Goal: Task Accomplishment & Management: Complete application form

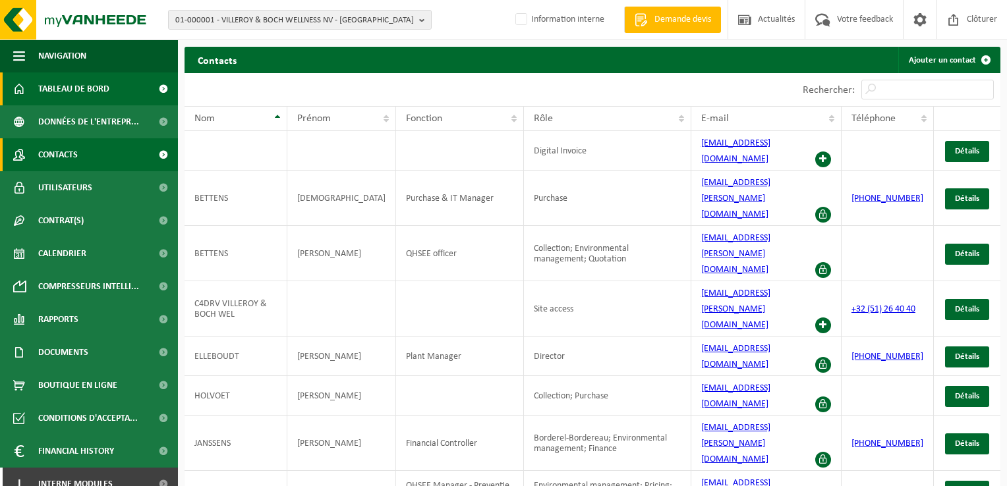
click at [53, 84] on span "Tableau de bord" at bounding box center [73, 88] width 71 height 33
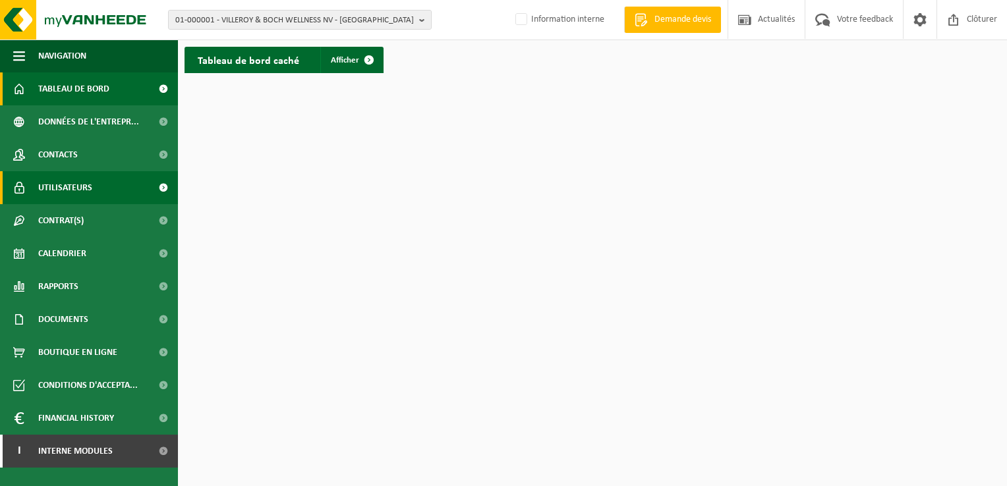
click at [53, 188] on span "Utilisateurs" at bounding box center [65, 187] width 54 height 33
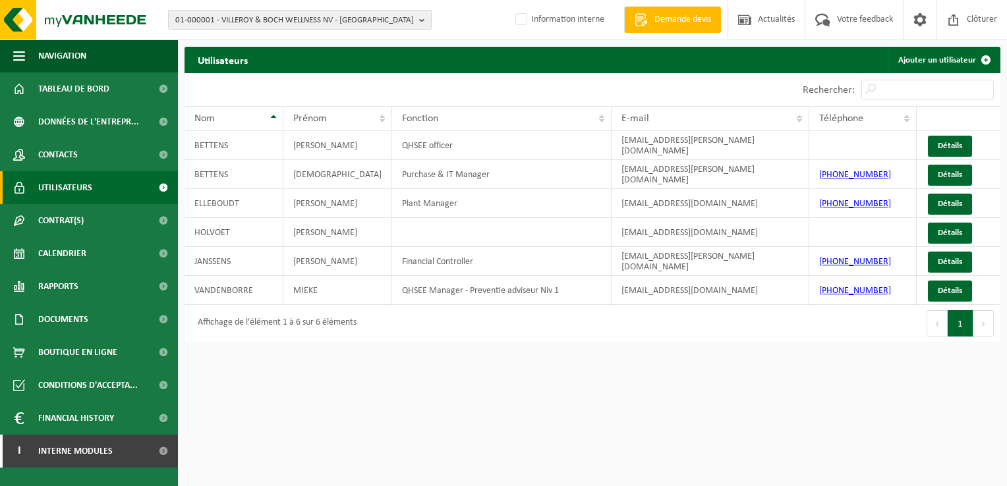
click at [389, 17] on span "01-000001 - VILLEROY & BOCH WELLNESS NV - [GEOGRAPHIC_DATA]" at bounding box center [294, 21] width 239 height 20
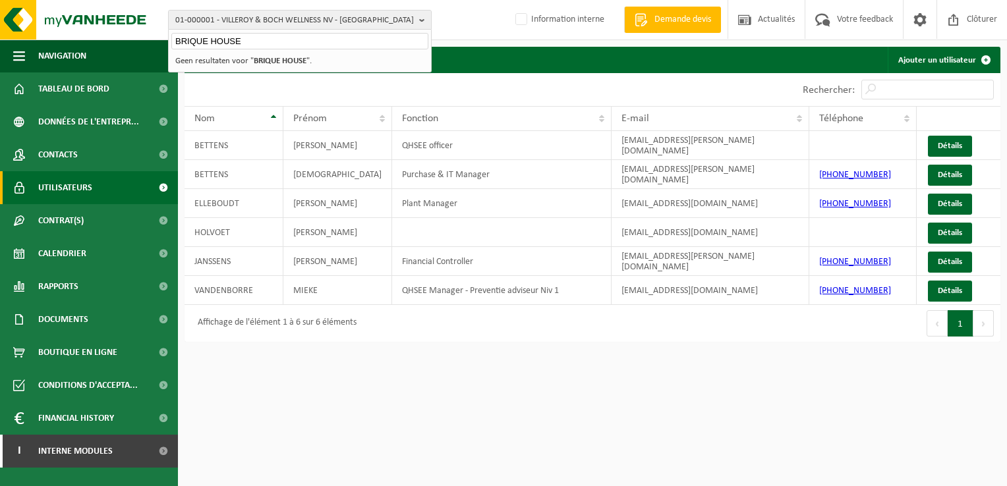
type input "BRIQUE HOUSE"
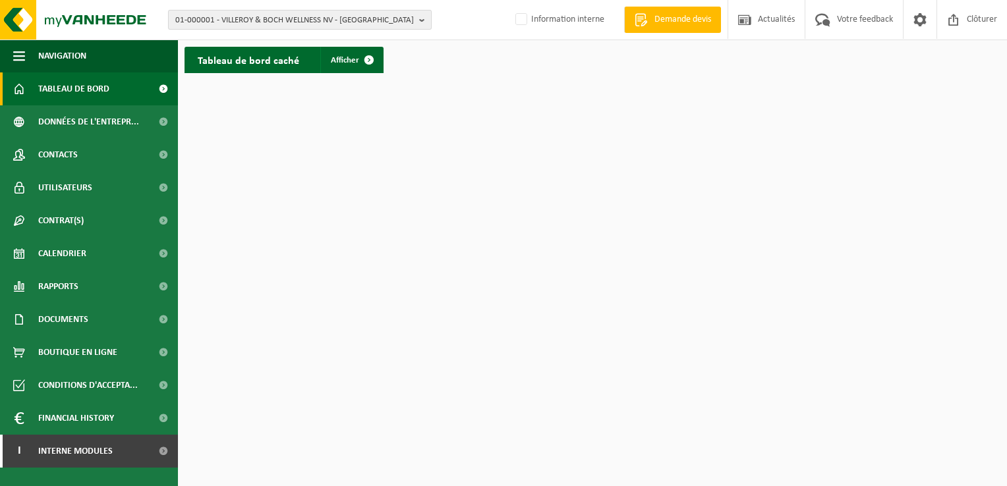
click at [386, 16] on span "01-000001 - VILLEROY & BOCH WELLNESS NV - [GEOGRAPHIC_DATA]" at bounding box center [294, 21] width 239 height 20
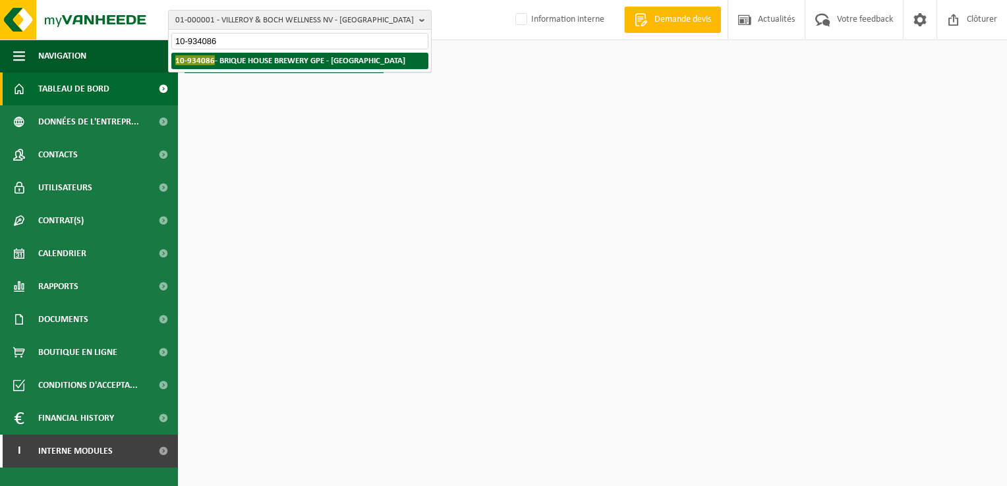
type input "10-934086"
click at [311, 63] on strong "10-934086 - BRIQUE HOUSE BREWERY GPE - ST ANDRE LEZ LILLE" at bounding box center [290, 60] width 230 height 10
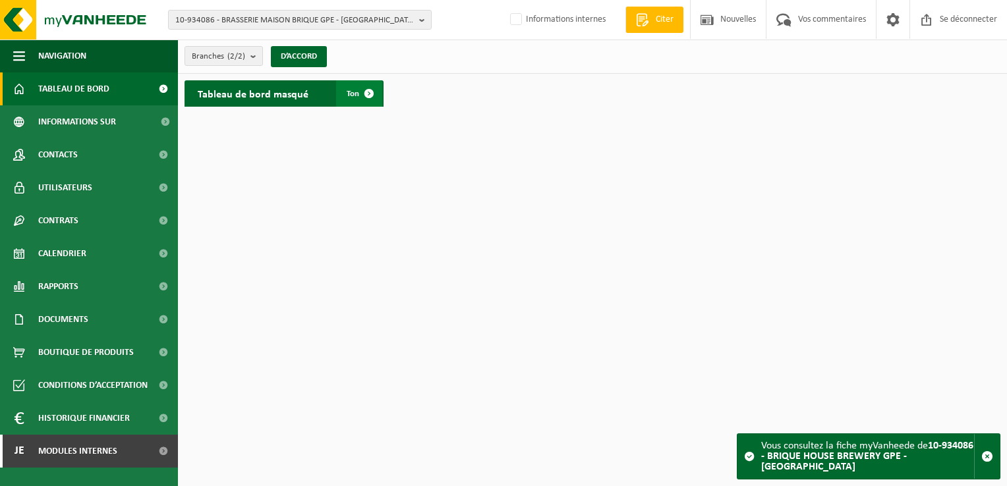
click at [367, 88] on span at bounding box center [369, 93] width 26 height 26
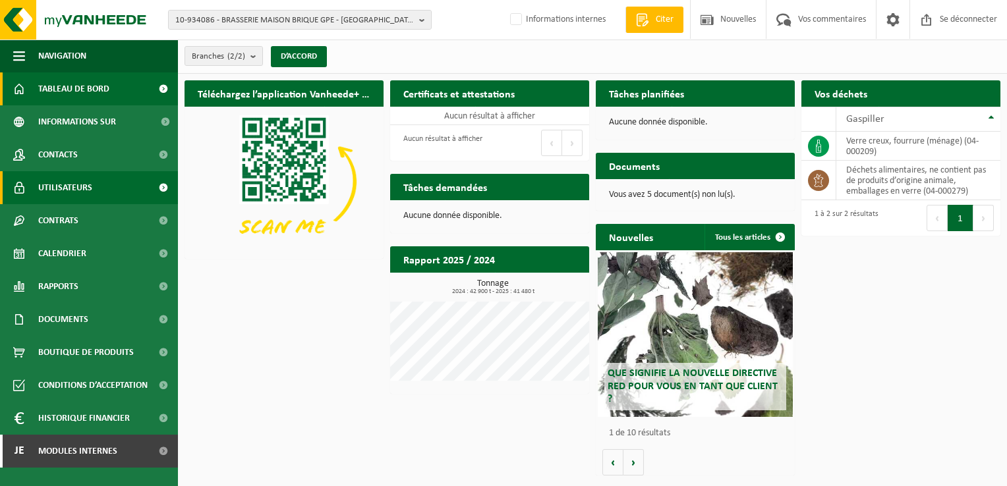
click at [71, 183] on span "Utilisateurs" at bounding box center [65, 187] width 54 height 33
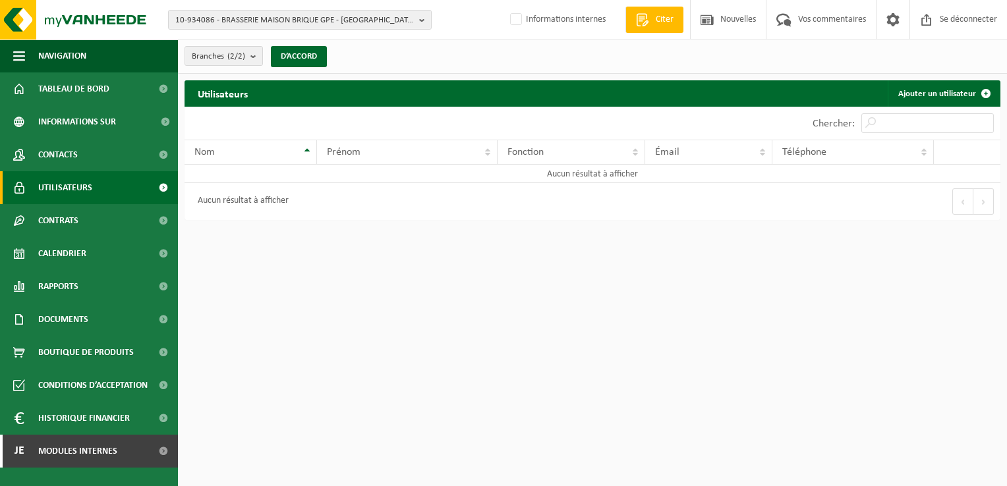
click at [163, 183] on span at bounding box center [163, 187] width 30 height 33
click at [920, 92] on font "Ajouter un utilisateur" at bounding box center [937, 94] width 78 height 9
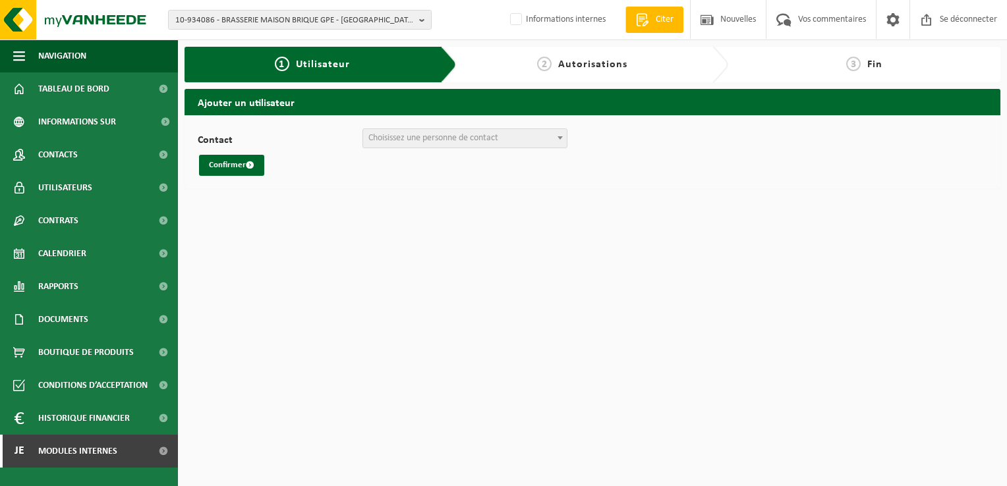
click at [521, 133] on span "Choisissez une personne de contact" at bounding box center [465, 138] width 204 height 18
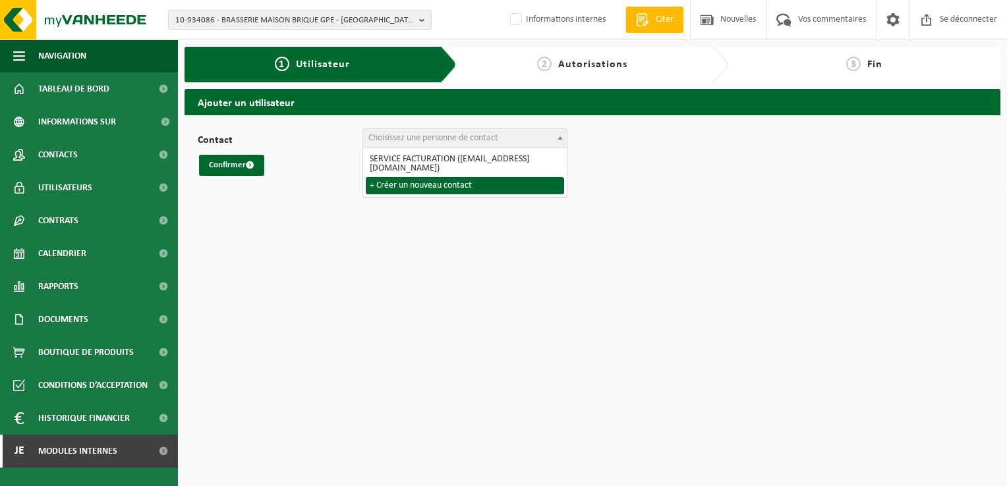
select select "0"
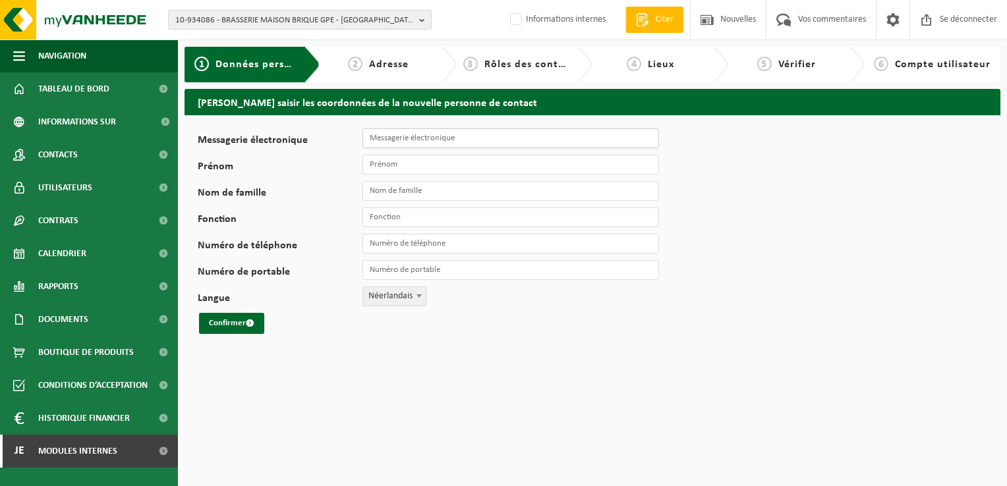
click at [448, 133] on input "Messagerie électronique" at bounding box center [510, 139] width 297 height 20
type input "thibault.diverchy@briquehouse.fr"
click at [406, 161] on input "Prénom" at bounding box center [510, 165] width 297 height 20
type input "Thibault"
click at [390, 194] on input "Nom de famille" at bounding box center [510, 191] width 297 height 20
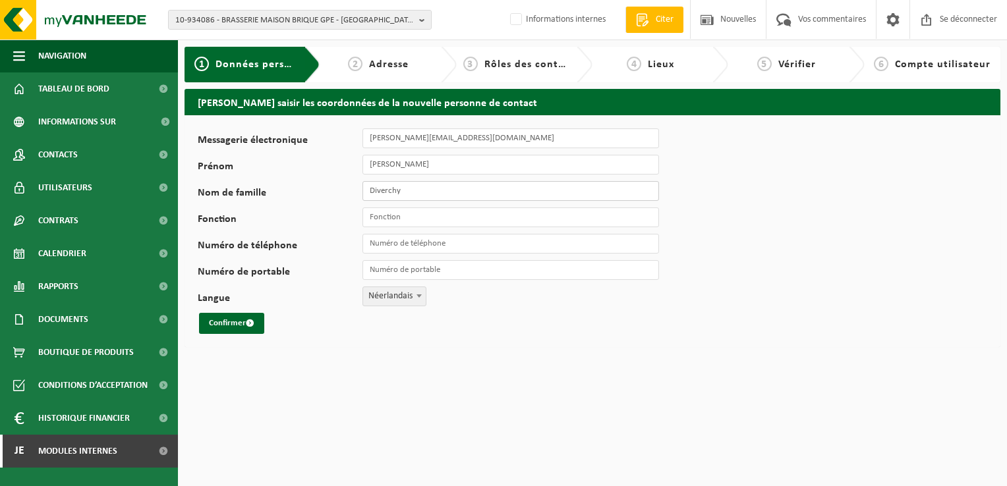
type input "Diverchy"
click at [386, 216] on input "Fonction" at bounding box center [510, 218] width 297 height 20
type input "Agent Logistique"
click at [394, 241] on input "Numéro de téléphone" at bounding box center [510, 244] width 297 height 20
type input "+33 6 17 75 14 73"
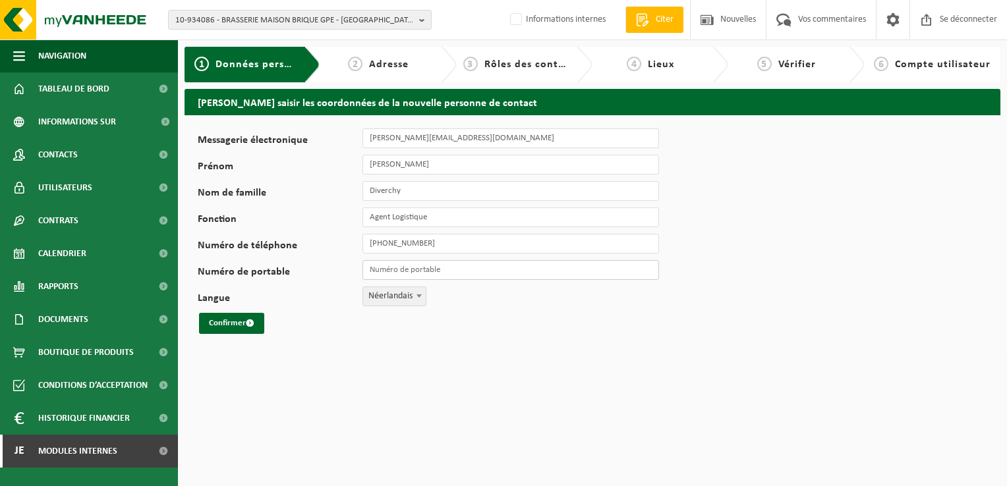
click at [404, 272] on input "Numéro de portable" at bounding box center [510, 270] width 297 height 20
click at [430, 275] on input "Numéro de portable" at bounding box center [510, 270] width 297 height 20
click at [389, 271] on input "Numéro de portable" at bounding box center [510, 270] width 297 height 20
type input "+33 6 82 39 17 68"
click at [422, 293] on span at bounding box center [419, 295] width 13 height 17
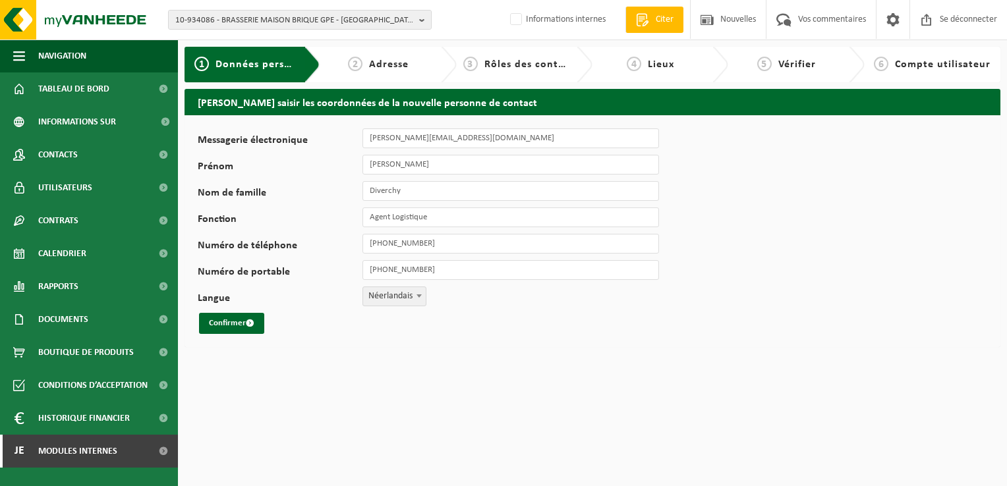
click at [418, 295] on b at bounding box center [419, 296] width 5 height 3
click at [322, 325] on div "Confirmer" at bounding box center [412, 323] width 428 height 21
click at [419, 298] on span at bounding box center [419, 295] width 13 height 17
select select "1"
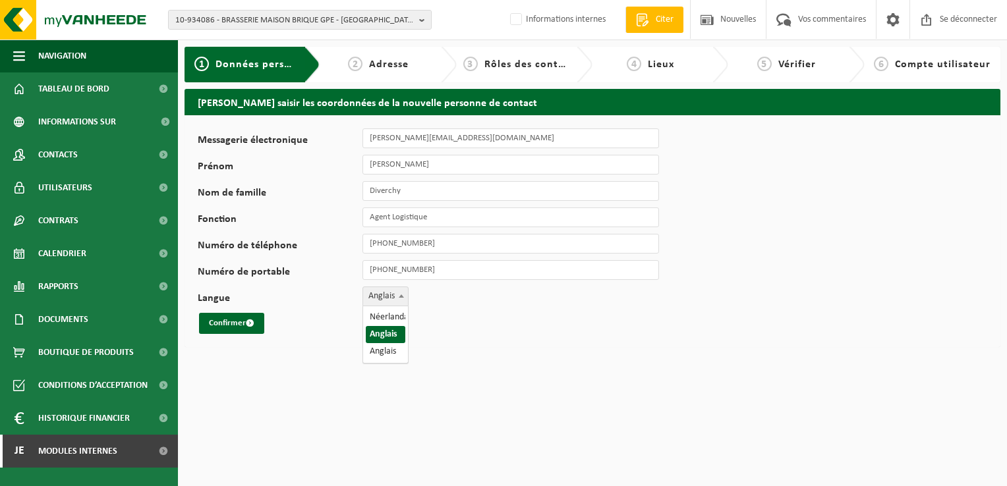
click at [401, 292] on span at bounding box center [401, 295] width 13 height 17
click at [289, 353] on div "Veuillez saisir les coordonnées de la nouvelle personne de contact Messagerie é…" at bounding box center [592, 221] width 829 height 265
click at [475, 332] on div "Confirmer" at bounding box center [412, 323] width 428 height 21
click at [400, 297] on b at bounding box center [401, 296] width 5 height 3
click at [451, 323] on div "Confirmer" at bounding box center [412, 323] width 428 height 21
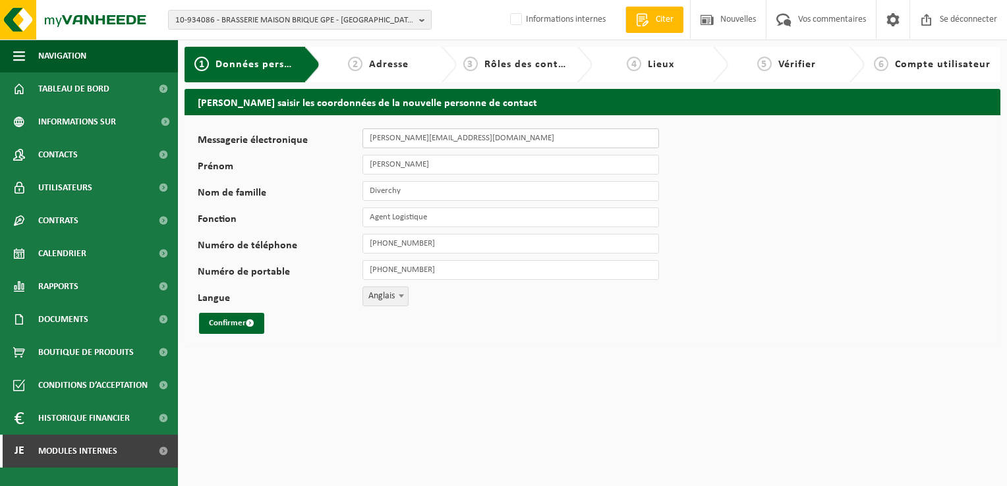
drag, startPoint x: 513, startPoint y: 136, endPoint x: 330, endPoint y: 136, distance: 183.2
click at [330, 136] on div "Messagerie électronique thibault.diverchy@briquehouse.fr" at bounding box center [435, 139] width 475 height 20
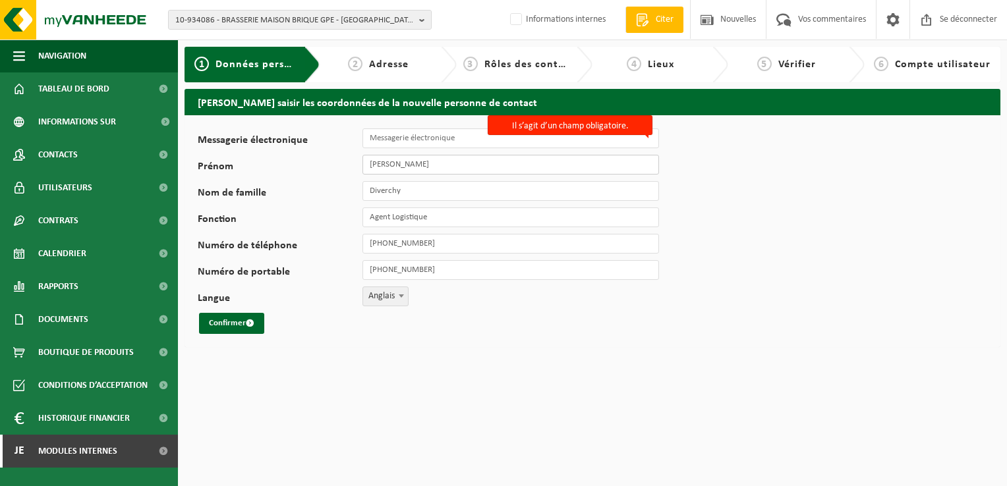
drag, startPoint x: 428, startPoint y: 163, endPoint x: 362, endPoint y: 161, distance: 65.9
click at [362, 161] on input "Thibault" at bounding box center [510, 165] width 297 height 20
drag, startPoint x: 431, startPoint y: 185, endPoint x: 353, endPoint y: 185, distance: 78.4
click at [353, 185] on div "Nom de famille Diverchy" at bounding box center [435, 191] width 475 height 20
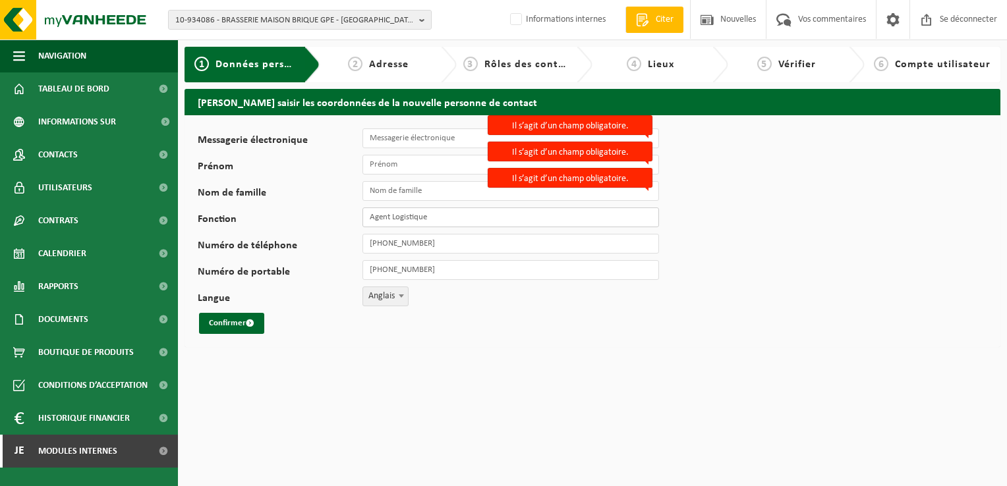
drag, startPoint x: 455, startPoint y: 212, endPoint x: 369, endPoint y: 215, distance: 86.4
click at [369, 215] on input "Agent Logistique" at bounding box center [510, 218] width 297 height 20
drag, startPoint x: 451, startPoint y: 241, endPoint x: 339, endPoint y: 237, distance: 112.1
click at [339, 237] on div "Numéro de téléphone +33 6 17 75 14 73" at bounding box center [435, 244] width 475 height 20
drag, startPoint x: 448, startPoint y: 269, endPoint x: 332, endPoint y: 270, distance: 116.7
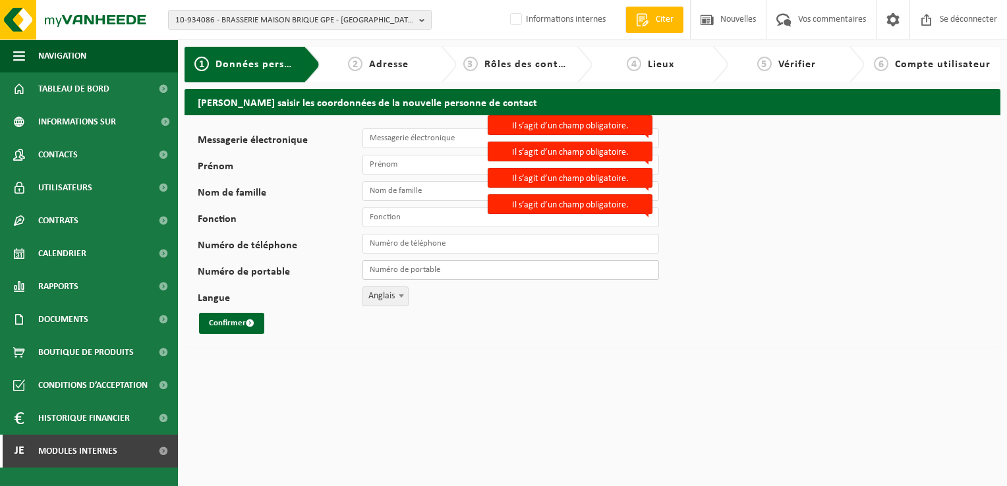
click at [332, 270] on div "Numéro de portable" at bounding box center [435, 270] width 475 height 20
click at [476, 363] on html "10-934086 - BRASSERIE MAISON BRIQUE GPE - ST ANDRÉ LEZ LILLE 10-934086 - BRIQUE…" at bounding box center [503, 243] width 1007 height 486
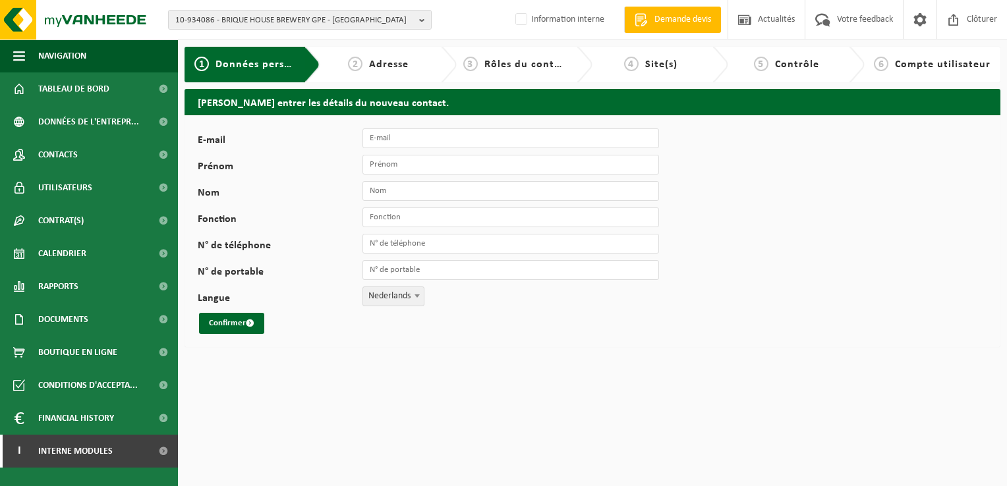
click at [418, 297] on span at bounding box center [417, 295] width 13 height 17
click at [513, 327] on div "Confirmer" at bounding box center [412, 323] width 428 height 21
